Goal: Task Accomplishment & Management: Complete application form

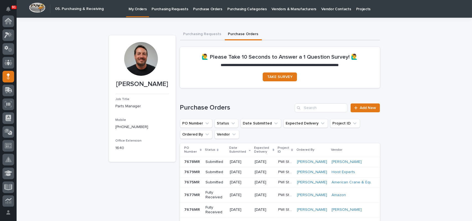
scroll to position [55, 0]
click at [367, 107] on span "Add New" at bounding box center [368, 108] width 16 height 4
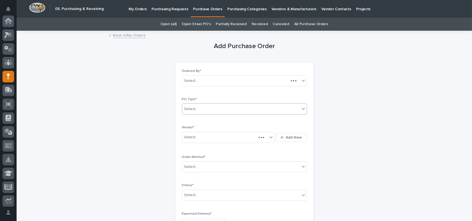
scroll to position [55, 0]
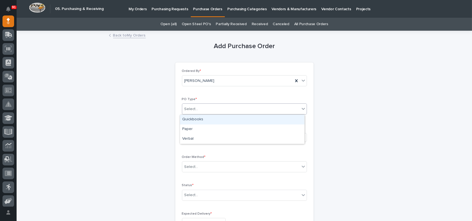
click at [198, 109] on div "Select..." at bounding box center [240, 108] width 117 height 9
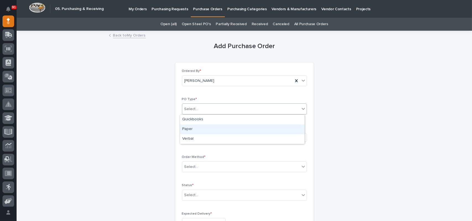
click at [194, 129] on div "Paper" at bounding box center [242, 129] width 124 height 10
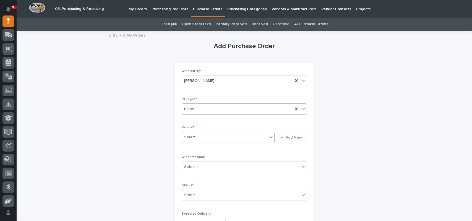
click at [196, 140] on div "Select..." at bounding box center [224, 137] width 85 height 9
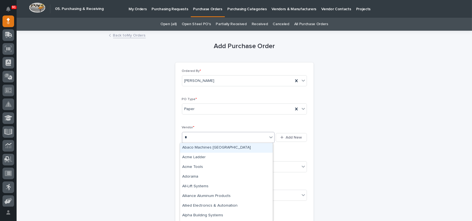
type input "**"
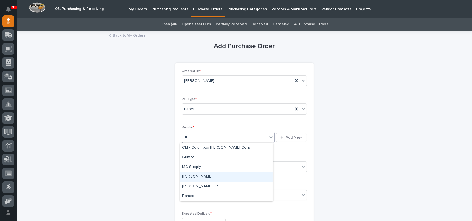
click at [198, 177] on div "[PERSON_NAME]" at bounding box center [226, 177] width 93 height 10
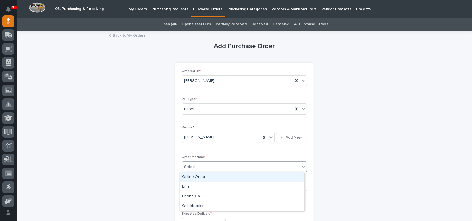
click at [200, 164] on div "Select..." at bounding box center [240, 166] width 117 height 9
click at [197, 179] on div "Online Order" at bounding box center [242, 177] width 124 height 10
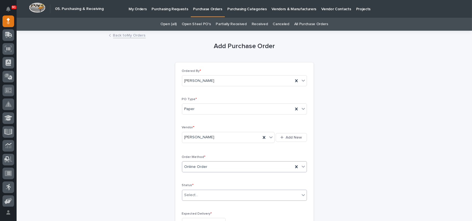
click at [197, 197] on div "Select..." at bounding box center [240, 194] width 117 height 9
click at [196, 156] on div "Submitted" at bounding box center [242, 155] width 124 height 10
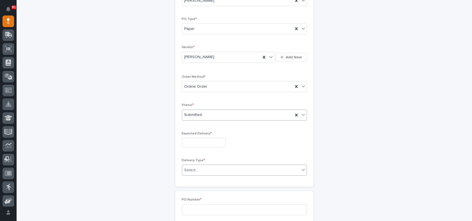
scroll to position [83, 0]
click at [197, 137] on input "text" at bounding box center [204, 140] width 44 height 10
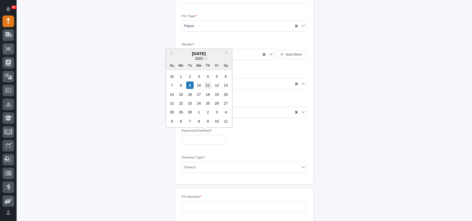
click at [208, 85] on div "11" at bounding box center [207, 85] width 7 height 7
type input "**********"
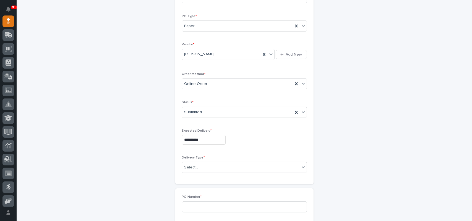
click at [244, 152] on div "**********" at bounding box center [244, 81] width 125 height 191
click at [199, 166] on div "Select..." at bounding box center [240, 167] width 117 height 9
click at [191, 177] on div "Deliver to PWI" at bounding box center [242, 178] width 124 height 10
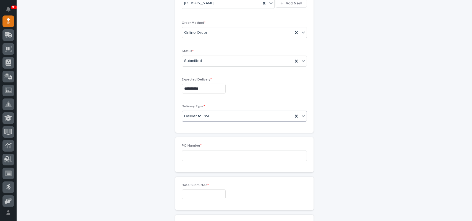
scroll to position [166, 0]
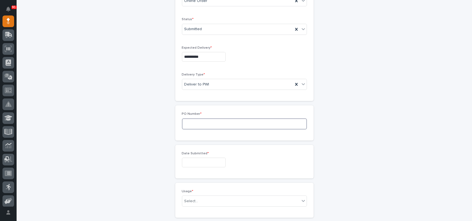
click at [199, 121] on input at bounding box center [244, 123] width 125 height 11
type input "7680MR"
click at [189, 160] on input "text" at bounding box center [204, 163] width 44 height 10
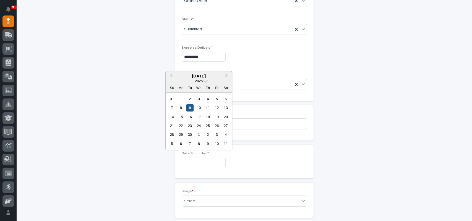
click at [190, 106] on div "9" at bounding box center [189, 107] width 7 height 7
type input "**********"
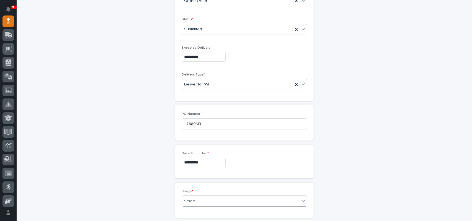
click at [195, 202] on div "Select..." at bounding box center [191, 201] width 14 height 6
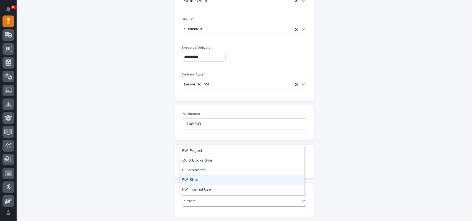
click at [198, 178] on div "PWI Stock" at bounding box center [242, 180] width 124 height 10
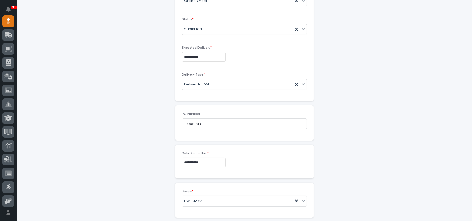
click at [205, 180] on div "**********" at bounding box center [244, 164] width 138 height 38
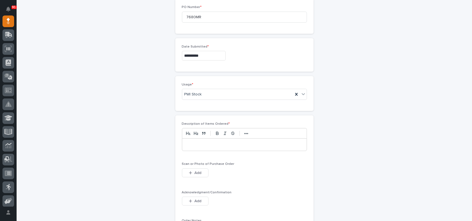
scroll to position [276, 0]
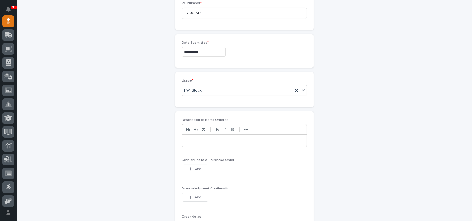
click at [206, 142] on p at bounding box center [244, 141] width 116 height 6
click at [195, 170] on span "Add" at bounding box center [197, 168] width 7 height 5
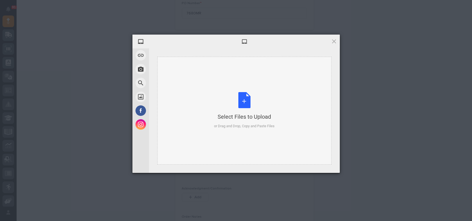
click at [242, 96] on div "Select Files to Upload or Drag and Drop, Copy and Paste Files" at bounding box center [244, 110] width 61 height 37
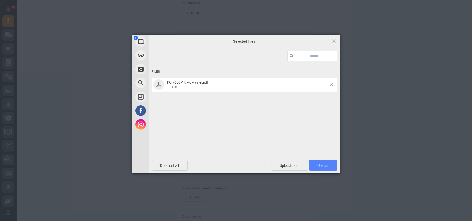
click at [321, 164] on span "Upload 1" at bounding box center [323, 165] width 11 height 4
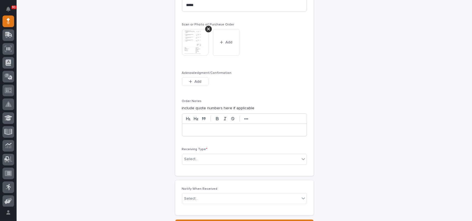
scroll to position [462, 0]
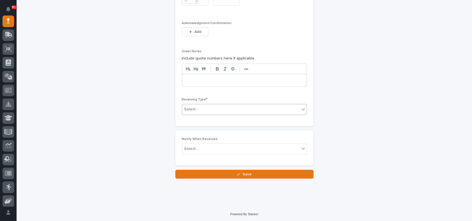
click at [202, 109] on div "Select..." at bounding box center [240, 109] width 117 height 9
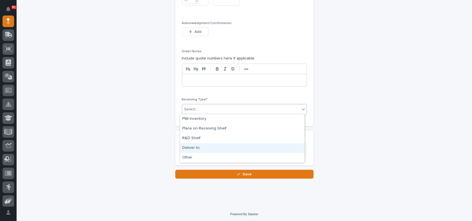
click at [189, 147] on div "Deliver to" at bounding box center [242, 148] width 124 height 10
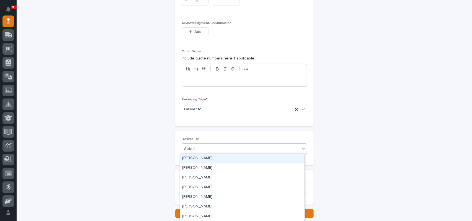
click at [200, 148] on div "Select..." at bounding box center [240, 148] width 117 height 9
type input "****"
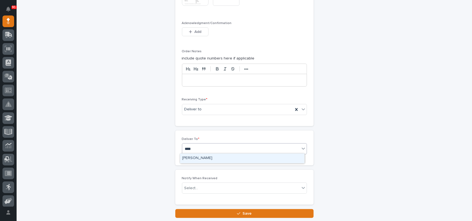
click at [196, 155] on div "[PERSON_NAME]" at bounding box center [242, 158] width 124 height 10
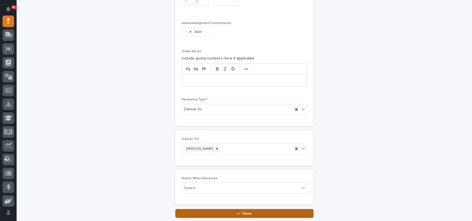
click at [219, 210] on button "Save" at bounding box center [244, 213] width 138 height 9
